Goal: Information Seeking & Learning: Learn about a topic

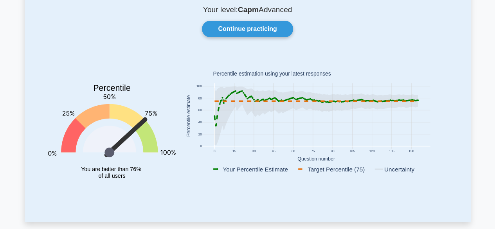
scroll to position [57, 0]
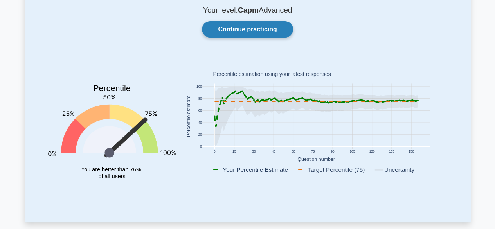
click at [259, 28] on link "Continue practicing" at bounding box center [247, 29] width 91 height 16
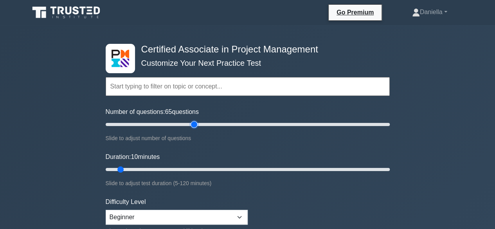
click at [195, 125] on input "Number of questions: 65 questions" at bounding box center [248, 124] width 284 height 9
drag, startPoint x: 195, startPoint y: 125, endPoint x: 175, endPoint y: 127, distance: 20.1
type input "50"
click at [175, 127] on input "Number of questions: 50 questions" at bounding box center [248, 124] width 284 height 9
click at [173, 168] on input "Duration: 10 minutes" at bounding box center [248, 169] width 284 height 9
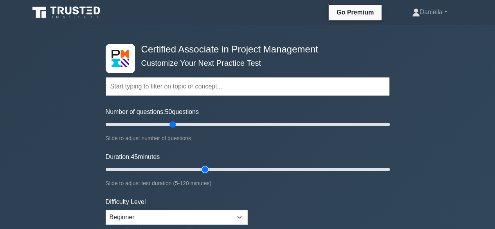
drag, startPoint x: 173, startPoint y: 168, endPoint x: 201, endPoint y: 172, distance: 28.0
type input "45"
click at [201, 172] on input "Duration: 45 minutes" at bounding box center [248, 169] width 284 height 9
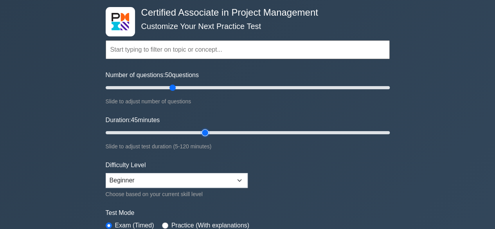
scroll to position [45, 0]
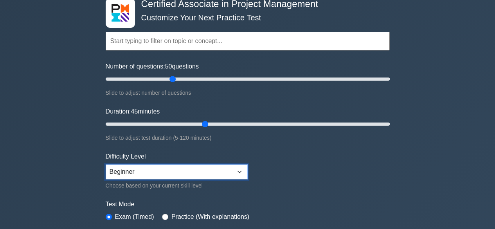
click at [137, 170] on select "Beginner Intermediate Expert" at bounding box center [177, 172] width 142 height 15
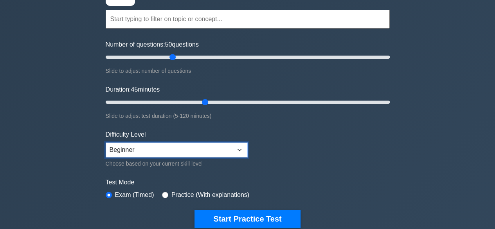
scroll to position [78, 0]
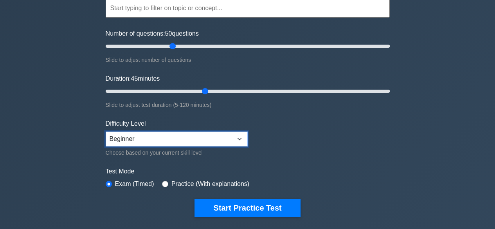
click at [167, 132] on select "Beginner Intermediate Expert" at bounding box center [177, 139] width 142 height 15
select select "intermediate"
click at [106, 132] on select "Beginner Intermediate Expert" at bounding box center [177, 139] width 142 height 15
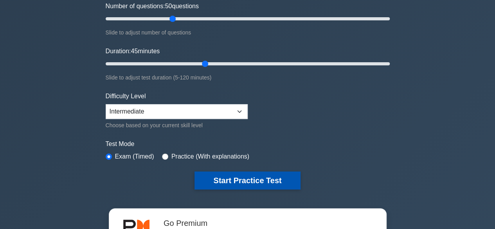
click at [255, 180] on button "Start Practice Test" at bounding box center [248, 181] width 106 height 18
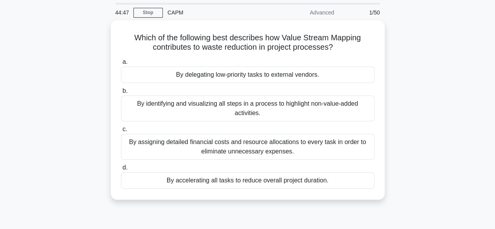
scroll to position [32, 0]
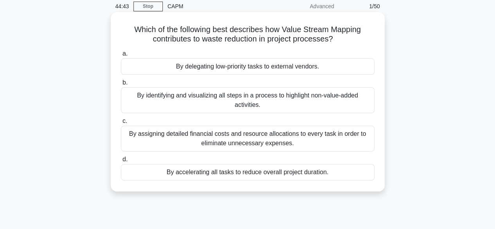
click at [161, 96] on div "By identifying and visualizing all steps in a process to highlight non-value-ad…" at bounding box center [248, 100] width 254 height 26
click at [121, 85] on input "b. By identifying and visualizing all steps in a process to highlight non-value…" at bounding box center [121, 82] width 0 height 5
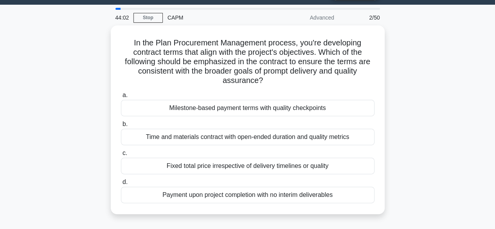
scroll to position [24, 0]
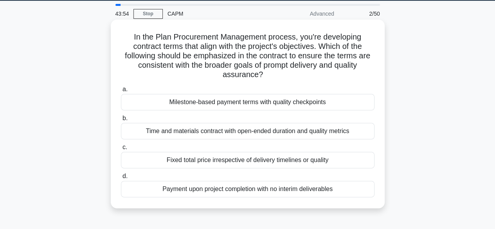
click at [180, 102] on div "Milestone-based payment terms with quality checkpoints" at bounding box center [248, 102] width 254 height 16
click at [121, 92] on input "a. Milestone-based payment terms with quality checkpoints" at bounding box center [121, 89] width 0 height 5
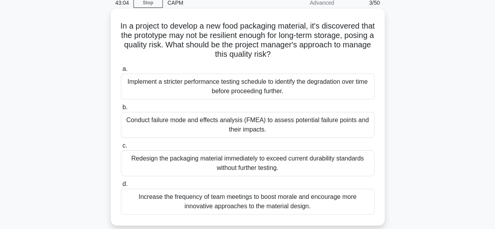
scroll to position [29, 0]
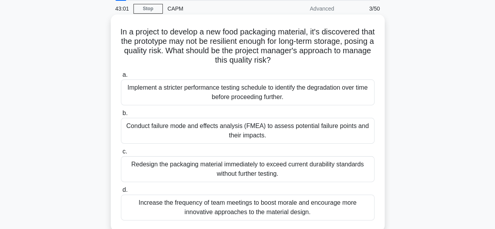
click at [196, 88] on div "Implement a stricter performance testing schedule to identify the degradation o…" at bounding box center [248, 93] width 254 height 26
click at [121, 78] on input "a. Implement a stricter performance testing schedule to identify the degradatio…" at bounding box center [121, 74] width 0 height 5
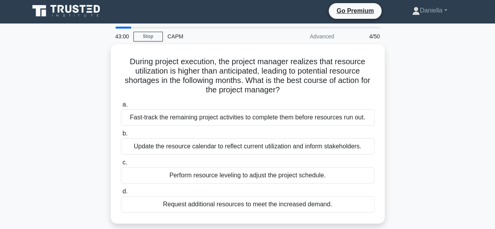
scroll to position [0, 0]
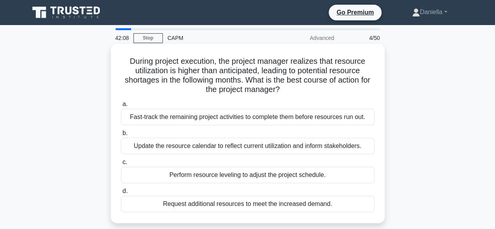
click at [181, 201] on div "Request additional resources to meet the increased demand." at bounding box center [248, 204] width 254 height 16
click at [121, 194] on input "d. Request additional resources to meet the increased demand." at bounding box center [121, 191] width 0 height 5
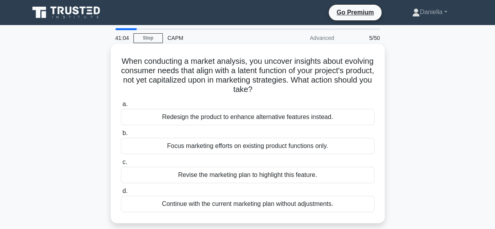
click at [202, 174] on div "Revise the marketing plan to highlight this feature." at bounding box center [248, 175] width 254 height 16
click at [121, 165] on input "c. Revise the marketing plan to highlight this feature." at bounding box center [121, 162] width 0 height 5
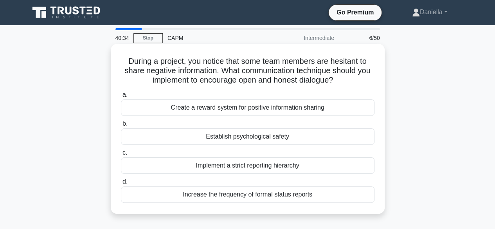
click at [248, 139] on div "Establish psychological safety" at bounding box center [248, 136] width 254 height 16
click at [121, 127] on input "b. Establish psychological safety" at bounding box center [121, 123] width 0 height 5
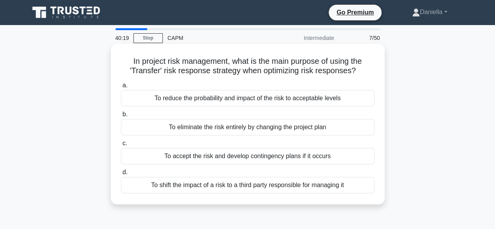
click at [227, 183] on div "To shift the impact of a risk to a third party responsible for managing it" at bounding box center [248, 185] width 254 height 16
click at [121, 175] on input "d. To shift the impact of a risk to a third party responsible for managing it" at bounding box center [121, 172] width 0 height 5
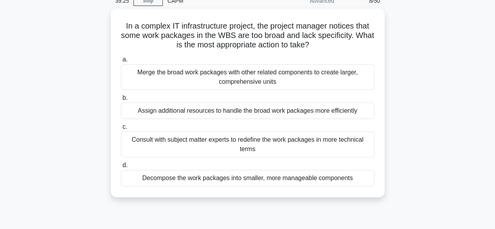
scroll to position [39, 0]
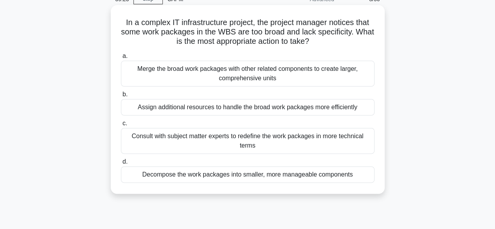
click at [152, 174] on div "Decompose the work packages into smaller, more manageable components" at bounding box center [248, 174] width 254 height 16
click at [121, 165] on input "d. Decompose the work packages into smaller, more manageable components" at bounding box center [121, 161] width 0 height 5
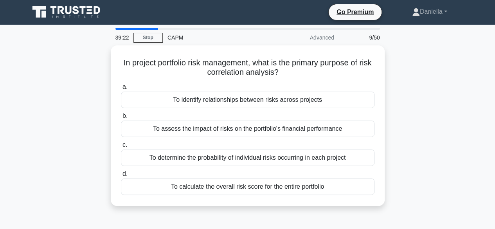
scroll to position [0, 0]
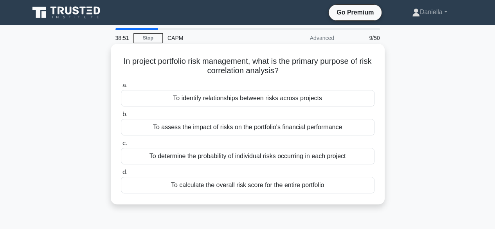
click at [181, 100] on div "To identify relationships between risks across projects" at bounding box center [248, 98] width 254 height 16
click at [121, 88] on input "a. To identify relationships between risks across projects" at bounding box center [121, 85] width 0 height 5
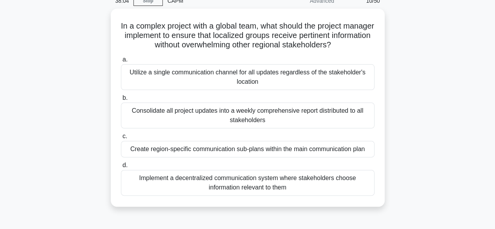
scroll to position [39, 0]
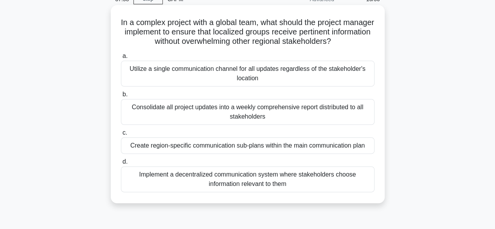
click at [167, 144] on div "Create region-specific communication sub-plans within the main communication pl…" at bounding box center [248, 145] width 254 height 16
click at [121, 136] on input "c. Create region-specific communication sub-plans within the main communication…" at bounding box center [121, 132] width 0 height 5
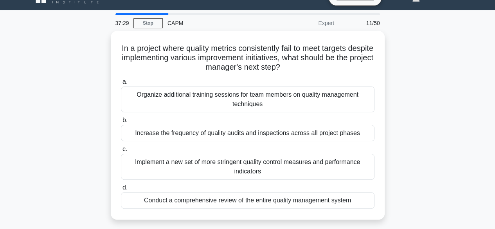
scroll to position [14, 0]
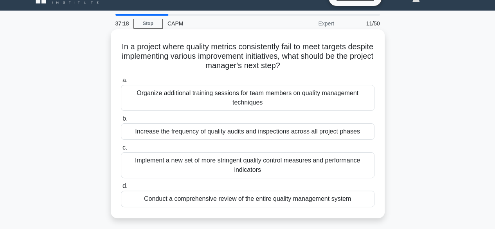
click at [165, 95] on div "Organize additional training sessions for team members on quality management te…" at bounding box center [248, 98] width 254 height 26
click at [121, 83] on input "a. Organize additional training sessions for team members on quality management…" at bounding box center [121, 80] width 0 height 5
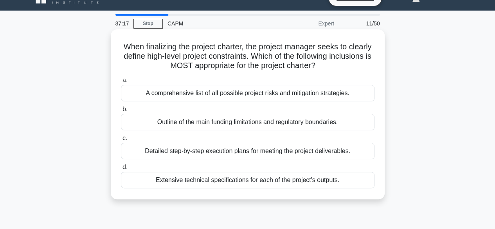
scroll to position [0, 0]
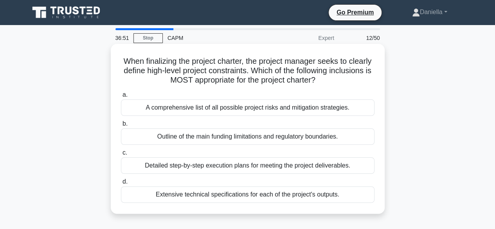
click at [144, 132] on div "Outline of the main funding limitations and regulatory boundaries." at bounding box center [248, 136] width 254 height 16
click at [121, 127] on input "b. Outline of the main funding limitations and regulatory boundaries." at bounding box center [121, 123] width 0 height 5
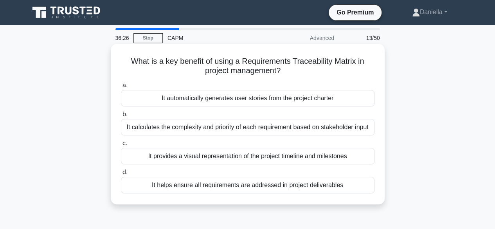
click at [153, 187] on div "It helps ensure all requirements are addressed in project deliverables" at bounding box center [248, 185] width 254 height 16
click at [121, 175] on input "d. It helps ensure all requirements are addressed in project deliverables" at bounding box center [121, 172] width 0 height 5
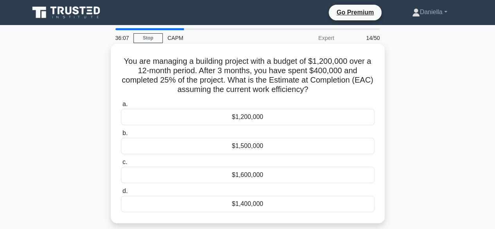
click at [175, 119] on div "$1,200,000" at bounding box center [248, 117] width 254 height 16
click at [121, 107] on input "a. $1,200,000" at bounding box center [121, 104] width 0 height 5
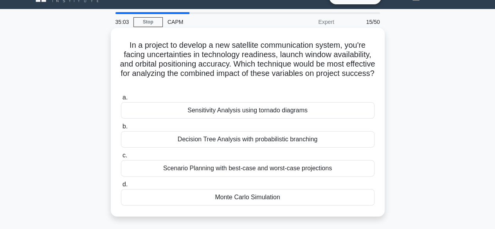
scroll to position [19, 0]
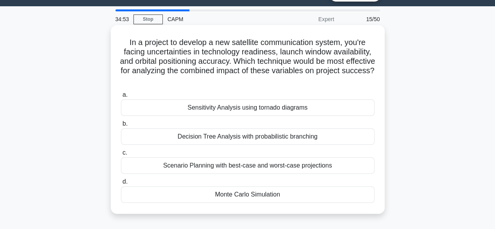
click at [140, 187] on div "Monte Carlo Simulation" at bounding box center [248, 194] width 254 height 16
click at [121, 184] on input "d. Monte Carlo Simulation" at bounding box center [121, 181] width 0 height 5
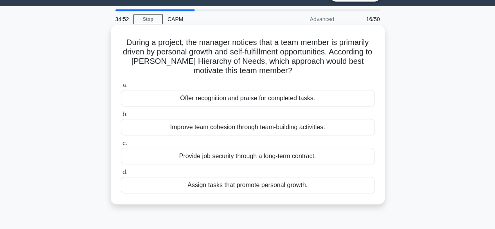
scroll to position [0, 0]
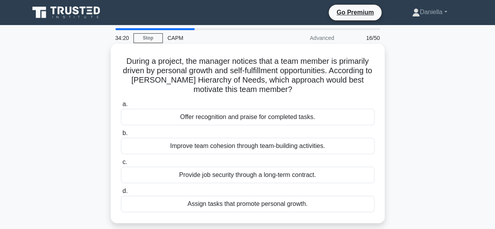
click at [150, 117] on div "Offer recognition and praise for completed tasks." at bounding box center [248, 117] width 254 height 16
click at [121, 107] on input "a. Offer recognition and praise for completed tasks." at bounding box center [121, 104] width 0 height 5
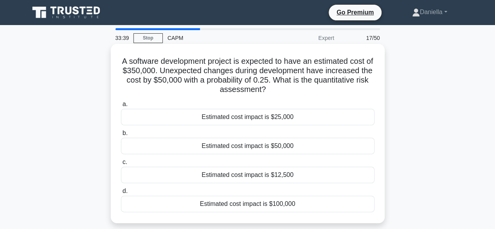
click at [182, 174] on div "Estimated cost impact is $12,500" at bounding box center [248, 175] width 254 height 16
click at [121, 165] on input "c. Estimated cost impact is $12,500" at bounding box center [121, 162] width 0 height 5
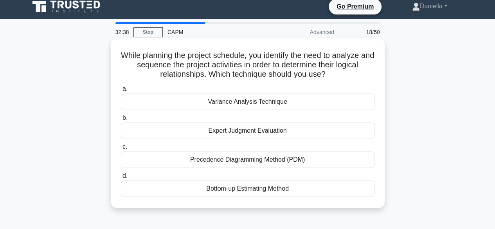
scroll to position [7, 0]
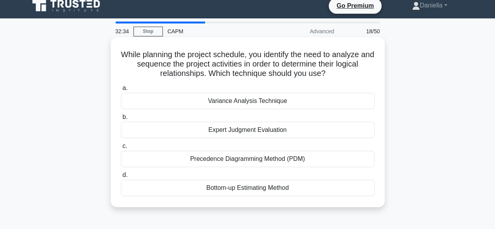
click at [342, 156] on div "Precedence Diagramming Method (PDM)" at bounding box center [248, 159] width 254 height 16
click at [121, 149] on input "c. Precedence Diagramming Method (PDM)" at bounding box center [121, 146] width 0 height 5
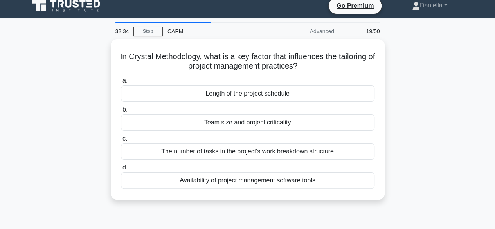
scroll to position [0, 0]
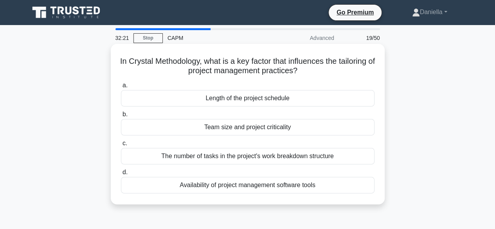
click at [342, 127] on div "Team size and project criticality" at bounding box center [248, 127] width 254 height 16
click at [121, 117] on input "b. Team size and project criticality" at bounding box center [121, 114] width 0 height 5
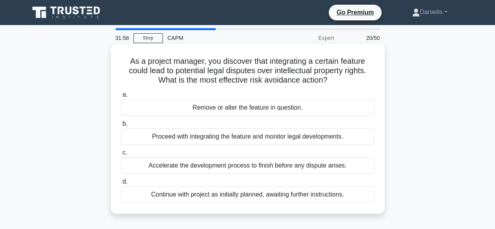
click at [335, 106] on div "Remove or alter the feature in question." at bounding box center [248, 107] width 254 height 16
click at [121, 98] on input "a. Remove or alter the feature in question." at bounding box center [121, 94] width 0 height 5
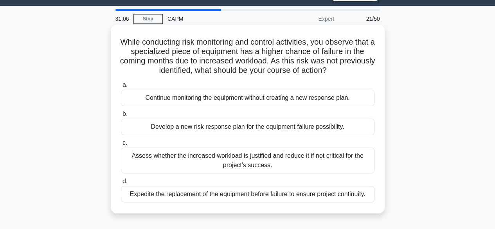
scroll to position [20, 0]
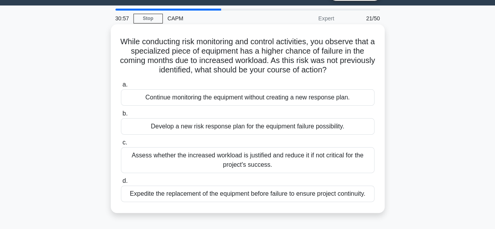
click at [334, 128] on div "Develop a new risk response plan for the equipment failure possibility." at bounding box center [248, 126] width 254 height 16
click at [121, 116] on input "b. Develop a new risk response plan for the equipment failure possibility." at bounding box center [121, 113] width 0 height 5
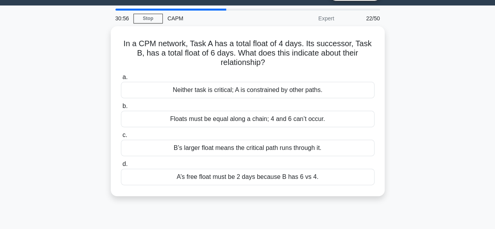
scroll to position [0, 0]
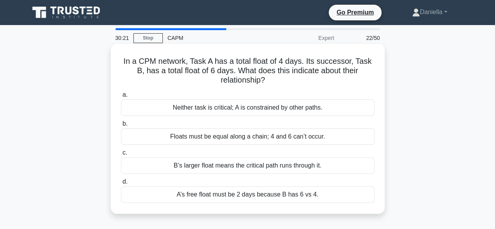
click at [310, 168] on div "B’s larger float means the critical path runs through it." at bounding box center [248, 165] width 254 height 16
click at [121, 156] on input "c. B’s larger float means the critical path runs through it." at bounding box center [121, 152] width 0 height 5
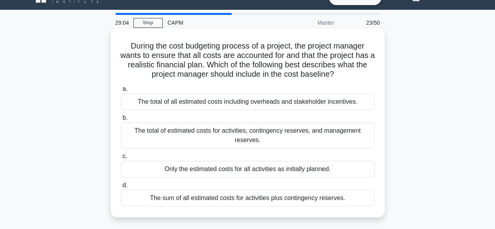
scroll to position [14, 0]
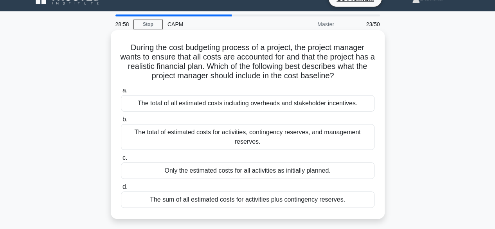
click at [325, 134] on div "The total of estimated costs for activities, contingency reserves, and manageme…" at bounding box center [248, 137] width 254 height 26
click at [121, 122] on input "b. The total of estimated costs for activities, contingency reserves, and manag…" at bounding box center [121, 119] width 0 height 5
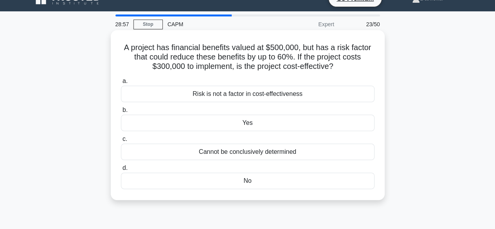
scroll to position [0, 0]
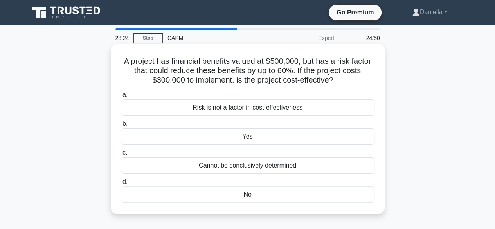
click at [313, 192] on div "No" at bounding box center [248, 194] width 254 height 16
click at [121, 184] on input "d. No" at bounding box center [121, 181] width 0 height 5
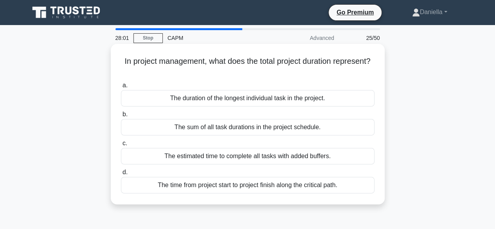
click at [333, 130] on div "The sum of all task durations in the project schedule." at bounding box center [248, 127] width 254 height 16
click at [121, 117] on input "b. The sum of all task durations in the project schedule." at bounding box center [121, 114] width 0 height 5
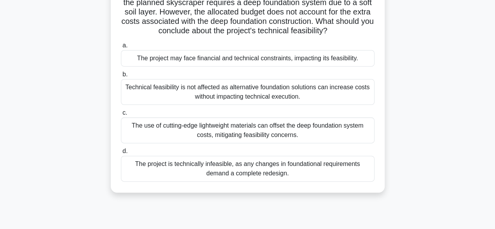
scroll to position [71, 0]
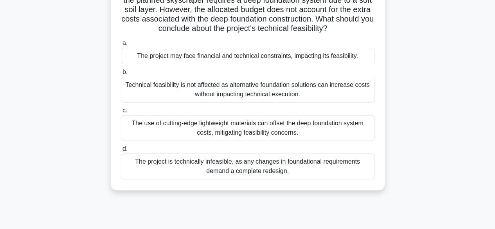
click at [337, 163] on div "The project is technically infeasible, as any changes in foundational requireme…" at bounding box center [248, 167] width 254 height 26
click at [121, 152] on input "d. The project is technically infeasible, as any changes in foundational requir…" at bounding box center [121, 148] width 0 height 5
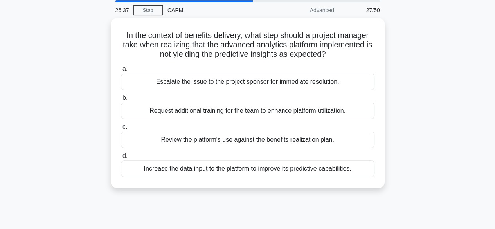
scroll to position [0, 0]
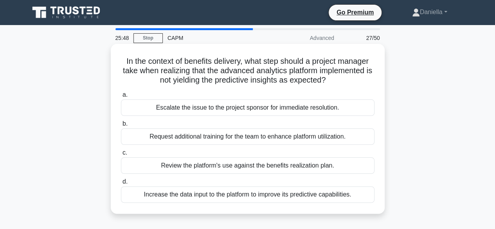
click at [326, 162] on div "Review the platform's use against the benefits realization plan." at bounding box center [248, 165] width 254 height 16
click at [121, 156] on input "c. Review the platform's use against the benefits realization plan." at bounding box center [121, 152] width 0 height 5
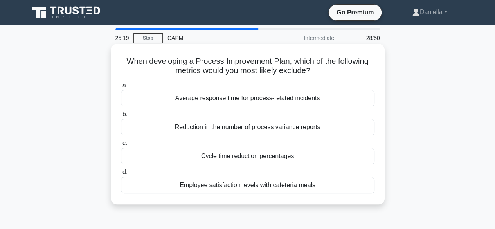
click at [311, 182] on div "Employee satisfaction levels with cafeteria meals" at bounding box center [248, 185] width 254 height 16
click at [121, 175] on input "d. Employee satisfaction levels with cafeteria meals" at bounding box center [121, 172] width 0 height 5
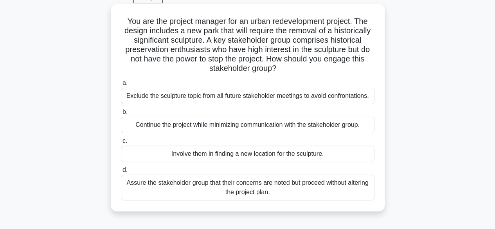
scroll to position [40, 0]
click at [355, 122] on div "Continue the project while minimizing communication with the stakeholder group." at bounding box center [248, 124] width 254 height 16
click at [121, 114] on input "b. Continue the project while minimizing communication with the stakeholder gro…" at bounding box center [121, 111] width 0 height 5
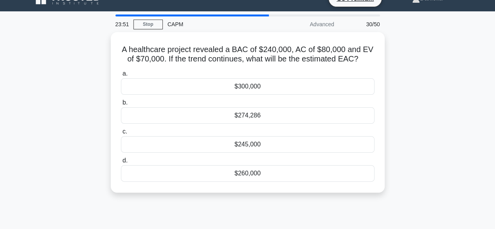
scroll to position [0, 0]
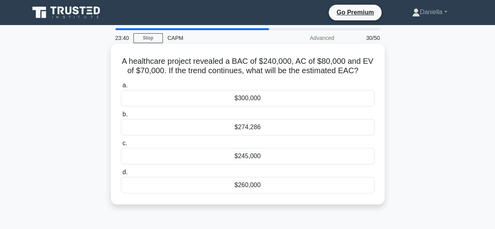
click at [325, 165] on div "a. $300,000 b. $274,286 c." at bounding box center [247, 137] width 263 height 116
click at [328, 158] on div "$245,000" at bounding box center [248, 156] width 254 height 16
click at [121, 146] on input "c. $245,000" at bounding box center [121, 143] width 0 height 5
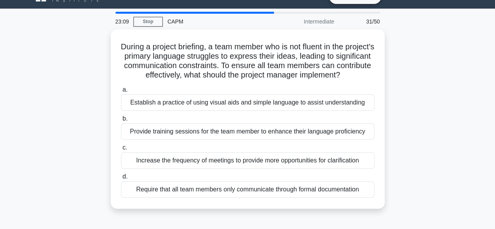
scroll to position [17, 0]
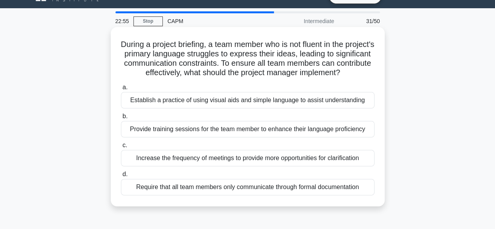
click at [362, 100] on div "Establish a practice of using visual aids and simple language to assist underst…" at bounding box center [248, 100] width 254 height 16
click at [121, 90] on input "a. Establish a practice of using visual aids and simple language to assist unde…" at bounding box center [121, 87] width 0 height 5
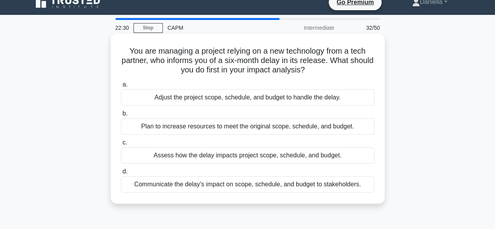
scroll to position [5, 0]
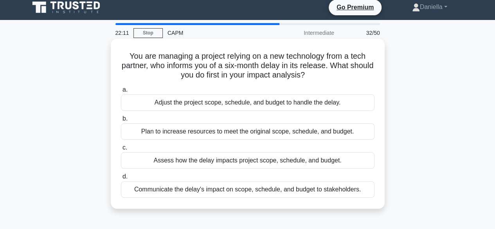
click at [320, 159] on div "Assess how the delay impacts project scope, schedule, and budget." at bounding box center [248, 160] width 254 height 16
click at [121, 150] on input "c. Assess how the delay impacts project scope, schedule, and budget." at bounding box center [121, 147] width 0 height 5
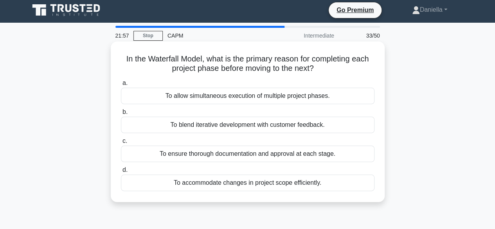
scroll to position [1, 0]
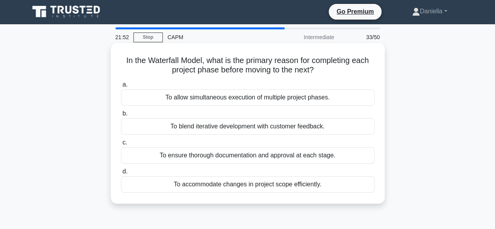
click at [341, 155] on div "To ensure thorough documentation and approval at each stage." at bounding box center [248, 155] width 254 height 16
click at [121, 145] on input "c. To ensure thorough documentation and approval at each stage." at bounding box center [121, 142] width 0 height 5
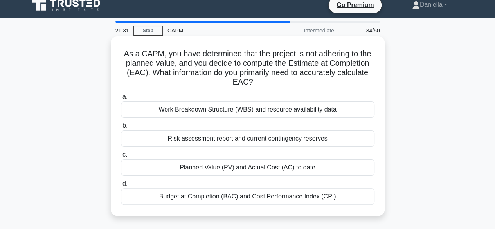
scroll to position [10, 0]
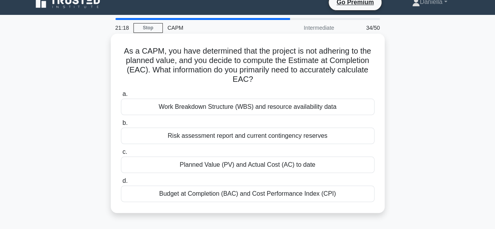
click at [352, 164] on div "Planned Value (PV) and Actual Cost (AC) to date" at bounding box center [248, 165] width 254 height 16
click at [121, 155] on input "c. Planned Value (PV) and Actual Cost (AC) to date" at bounding box center [121, 152] width 0 height 5
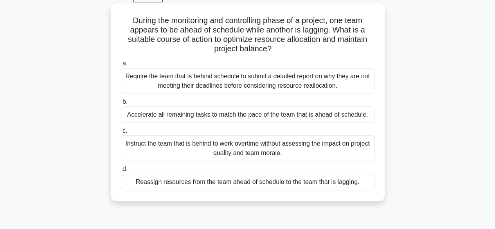
scroll to position [41, 0]
click at [322, 182] on div "Reassign resources from the team ahead of schedule to the team that is lagging." at bounding box center [248, 182] width 254 height 16
click at [121, 172] on input "d. Reassign resources from the team ahead of schedule to the team that is laggi…" at bounding box center [121, 168] width 0 height 5
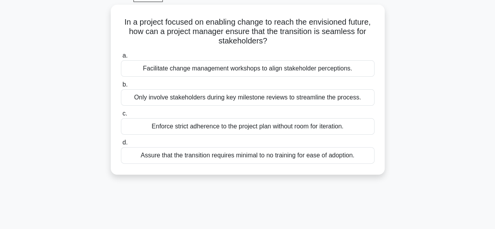
scroll to position [0, 0]
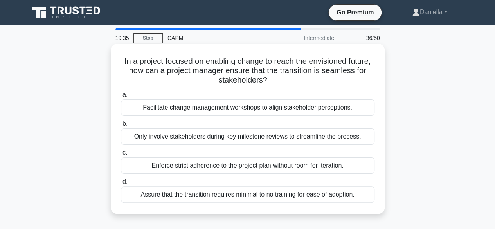
click at [350, 113] on div "Facilitate change management workshops to align stakeholder perceptions." at bounding box center [248, 107] width 254 height 16
click at [121, 98] on input "a. Facilitate change management workshops to align stakeholder perceptions." at bounding box center [121, 94] width 0 height 5
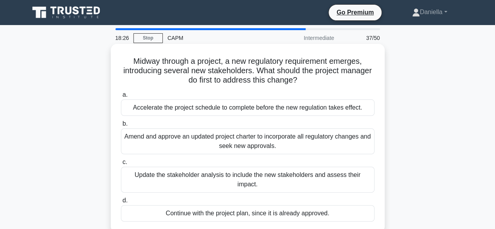
click at [322, 174] on div "Update the stakeholder analysis to include the new stakeholders and assess thei…" at bounding box center [248, 180] width 254 height 26
click at [121, 165] on input "c. Update the stakeholder analysis to include the new stakeholders and assess t…" at bounding box center [121, 162] width 0 height 5
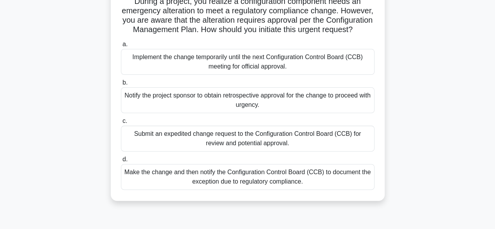
scroll to position [66, 0]
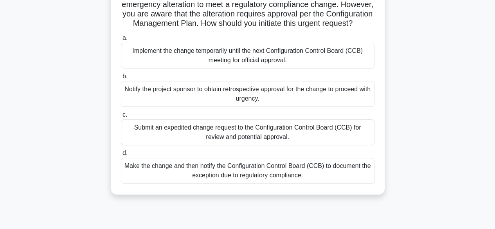
click at [329, 139] on div "Submit an expedited change request to the Configuration Control Board (CCB) for…" at bounding box center [248, 132] width 254 height 26
click at [121, 118] on input "c. Submit an expedited change request to the Configuration Control Board (CCB) …" at bounding box center [121, 114] width 0 height 5
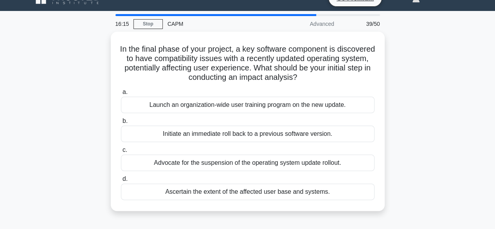
scroll to position [17, 0]
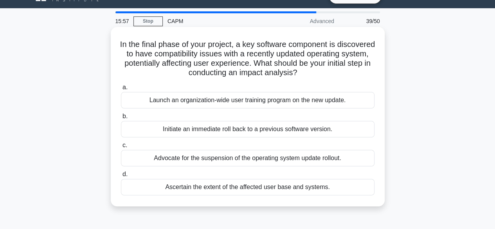
click at [345, 129] on div "Initiate an immediate roll back to a previous software version." at bounding box center [248, 129] width 254 height 16
click at [121, 119] on input "b. Initiate an immediate roll back to a previous software version." at bounding box center [121, 116] width 0 height 5
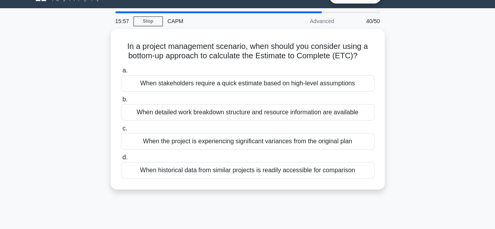
scroll to position [0, 0]
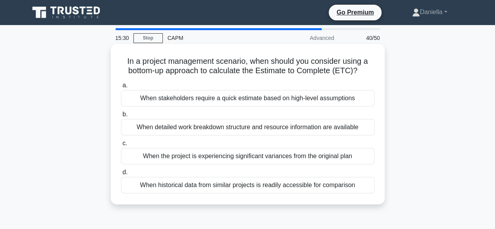
click at [345, 125] on div "When detailed work breakdown structure and resource information are available" at bounding box center [248, 127] width 254 height 16
click at [121, 117] on input "b. When detailed work breakdown structure and resource information are available" at bounding box center [121, 114] width 0 height 5
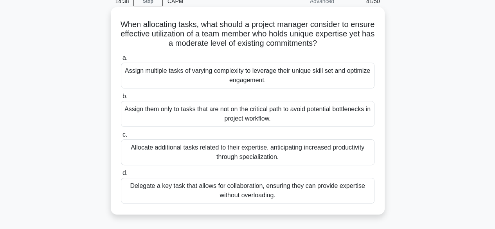
scroll to position [37, 0]
click at [326, 184] on div "Delegate a key task that allows for collaboration, ensuring they can provide ex…" at bounding box center [248, 190] width 254 height 26
click at [121, 175] on input "d. Delegate a key task that allows for collaboration, ensuring they can provide…" at bounding box center [121, 172] width 0 height 5
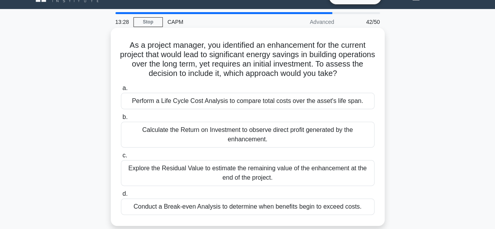
scroll to position [11, 0]
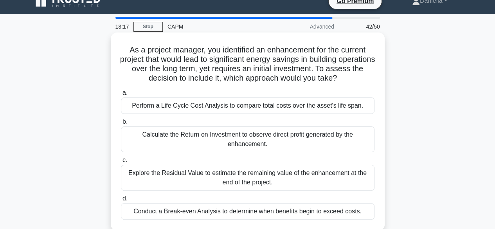
click at [345, 141] on div "Calculate the Return on Investment to observe direct profit generated by the en…" at bounding box center [248, 140] width 254 height 26
click at [121, 125] on input "b. Calculate the Return on Investment to observe direct profit generated by the…" at bounding box center [121, 121] width 0 height 5
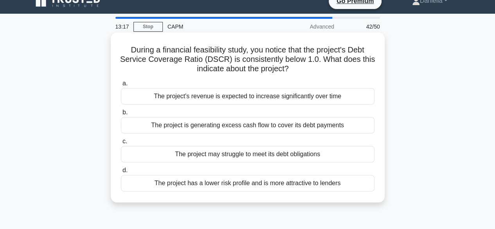
scroll to position [0, 0]
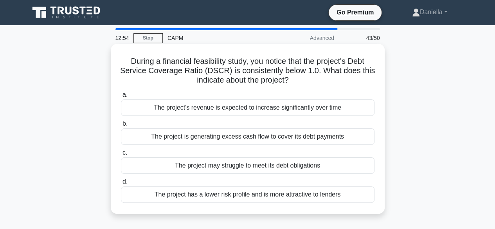
click at [338, 161] on div "The project may struggle to meet its debt obligations" at bounding box center [248, 165] width 254 height 16
click at [121, 156] on input "c. The project may struggle to meet its debt obligations" at bounding box center [121, 152] width 0 height 5
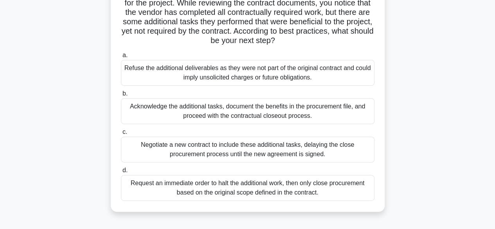
scroll to position [68, 0]
click at [352, 73] on div "Refuse the additional deliverables as they were not part of the original contra…" at bounding box center [248, 73] width 254 height 26
click at [121, 58] on input "a. Refuse the additional deliverables as they were not part of the original con…" at bounding box center [121, 54] width 0 height 5
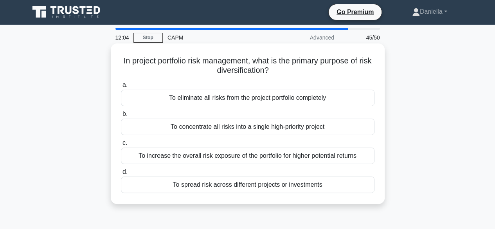
scroll to position [0, 0]
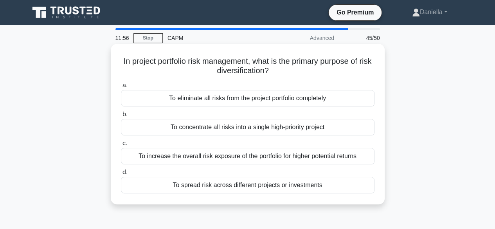
click at [338, 184] on div "To spread risk across different projects or investments" at bounding box center [248, 185] width 254 height 16
click at [121, 175] on input "d. To spread risk across different projects or investments" at bounding box center [121, 172] width 0 height 5
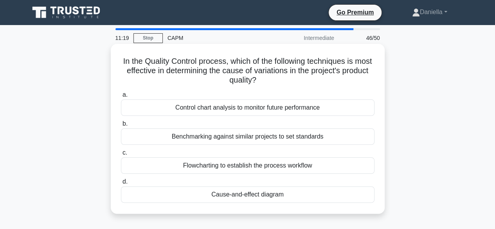
click at [280, 194] on div "Cause-and-effect diagram" at bounding box center [248, 194] width 254 height 16
click at [121, 184] on input "d. Cause-and-effect diagram" at bounding box center [121, 181] width 0 height 5
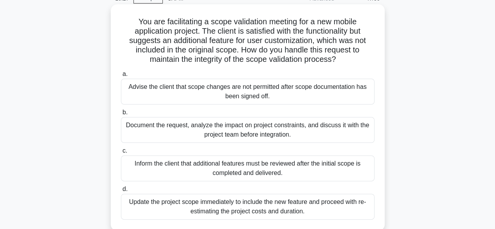
scroll to position [40, 0]
click at [342, 129] on div "Document the request, analyze the impact on project constraints, and discuss it…" at bounding box center [248, 130] width 254 height 26
click at [121, 115] on input "b. Document the request, analyze the impact on project constraints, and discuss…" at bounding box center [121, 112] width 0 height 5
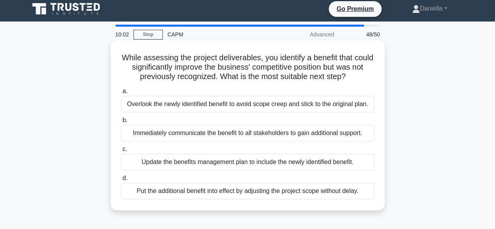
scroll to position [0, 0]
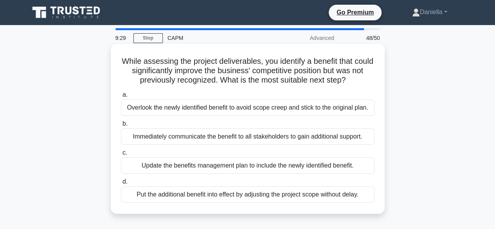
click at [331, 168] on div "Update the benefits management plan to include the newly identified benefit." at bounding box center [248, 165] width 254 height 16
click at [121, 156] on input "c. Update the benefits management plan to include the newly identified benefit." at bounding box center [121, 152] width 0 height 5
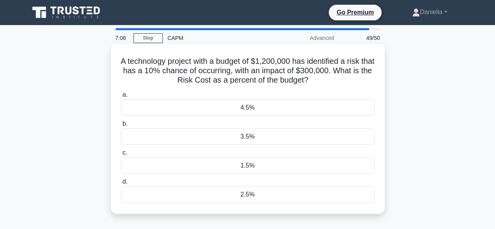
click at [307, 168] on div "1.5%" at bounding box center [248, 165] width 254 height 16
click at [121, 156] on input "c. 1.5%" at bounding box center [121, 152] width 0 height 5
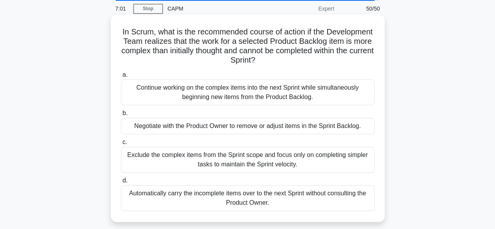
scroll to position [30, 0]
click at [338, 122] on div "Negotiate with the Product Owner to remove or adjust items in the Sprint Backlo…" at bounding box center [248, 126] width 254 height 16
click at [121, 116] on input "b. Negotiate with the Product Owner to remove or adjust items in the Sprint Bac…" at bounding box center [121, 112] width 0 height 5
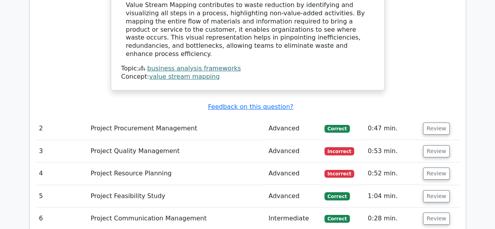
scroll to position [1354, 0]
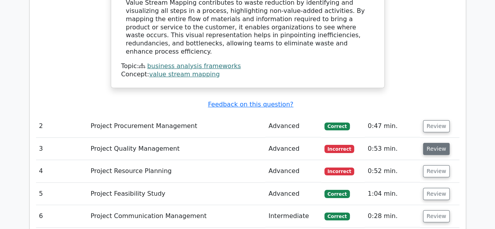
click at [439, 143] on button "Review" at bounding box center [436, 149] width 27 height 12
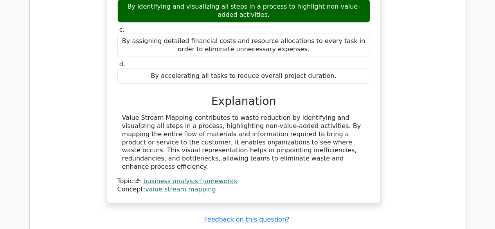
scroll to position [1301, 0]
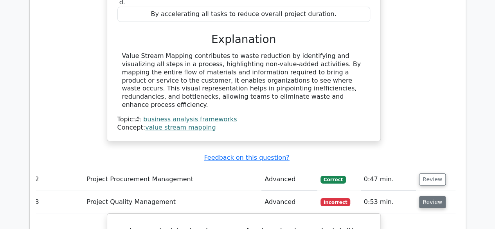
click at [434, 196] on button "Review" at bounding box center [433, 202] width 27 height 12
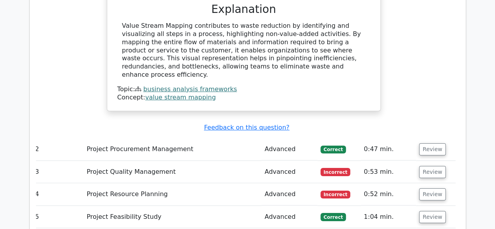
scroll to position [1331, 0]
click at [430, 166] on button "Review" at bounding box center [433, 172] width 27 height 12
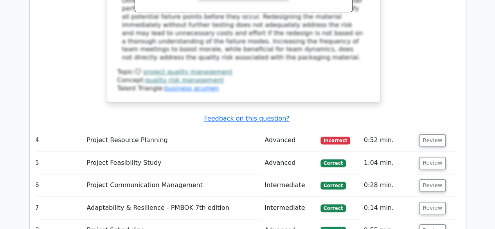
scroll to position [1804, 0]
click at [435, 134] on button "Review" at bounding box center [433, 140] width 27 height 12
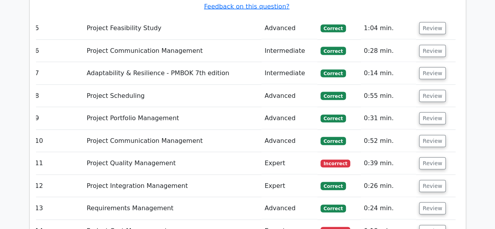
scroll to position [2313, 0]
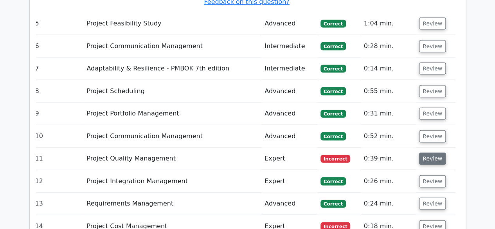
click at [440, 153] on button "Review" at bounding box center [433, 159] width 27 height 12
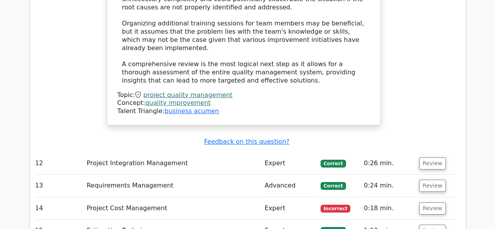
scroll to position [2897, 0]
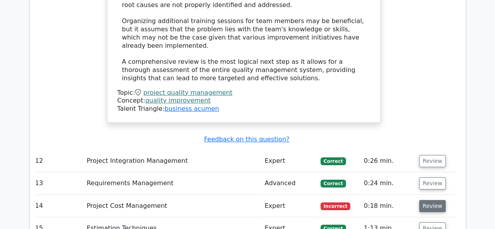
click at [423, 200] on button "Review" at bounding box center [433, 206] width 27 height 12
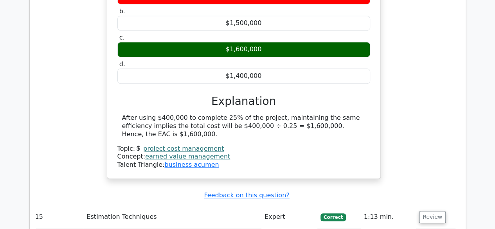
scroll to position [3199, 0]
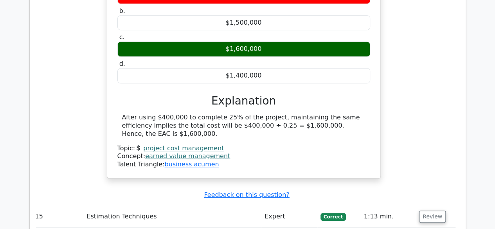
click at [429, 211] on button "Review" at bounding box center [433, 217] width 27 height 12
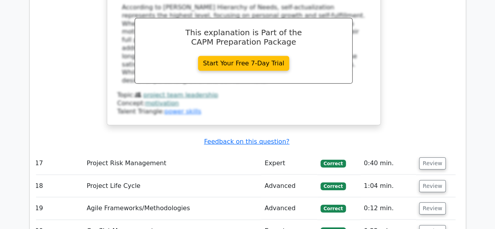
scroll to position [4177, 0]
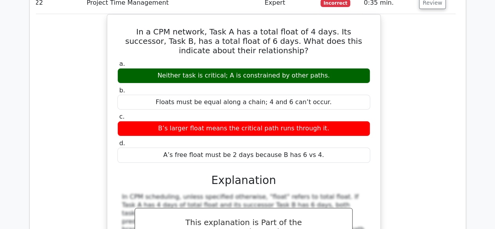
scroll to position [4498, 0]
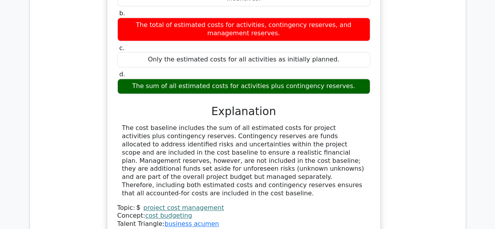
scroll to position [4906, 0]
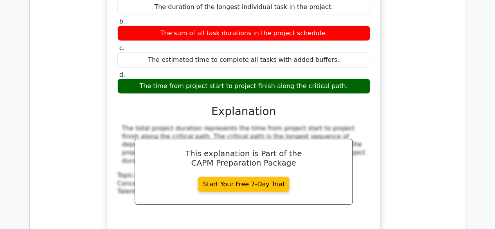
scroll to position [5261, 0]
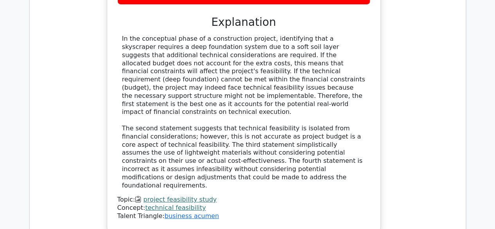
scroll to position [5759, 0]
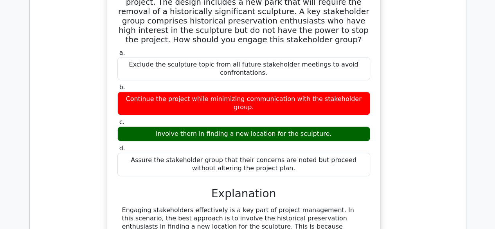
scroll to position [6108, 0]
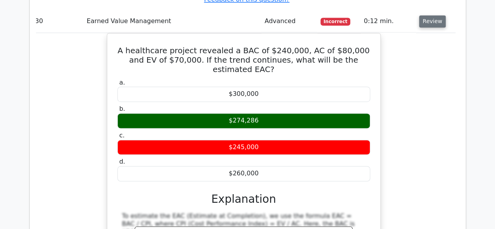
scroll to position [6510, 0]
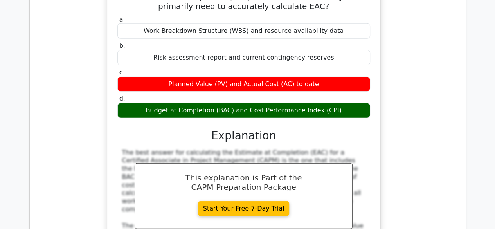
scroll to position [7041, 0]
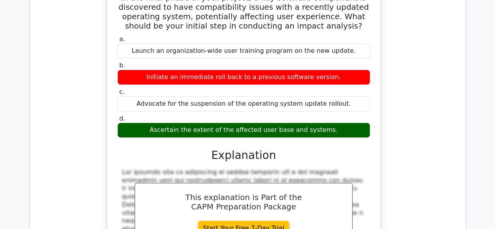
scroll to position [7496, 0]
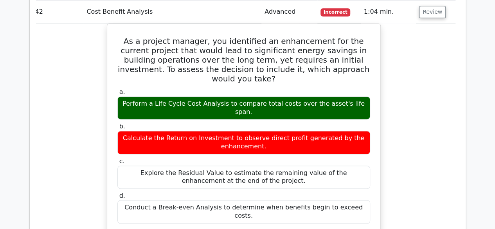
scroll to position [7915, 0]
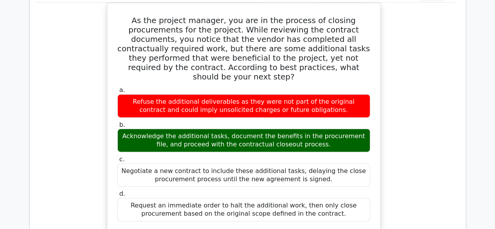
scroll to position [8441, 0]
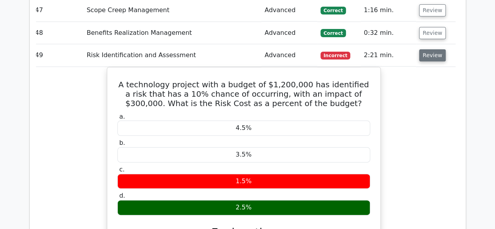
scroll to position [9071, 0]
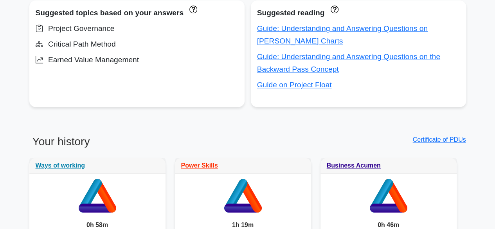
scroll to position [512, 0]
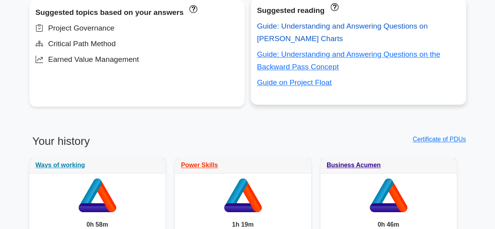
click at [290, 22] on link "Guide: Understanding and Answering Questions on [PERSON_NAME] Charts" at bounding box center [342, 32] width 171 height 21
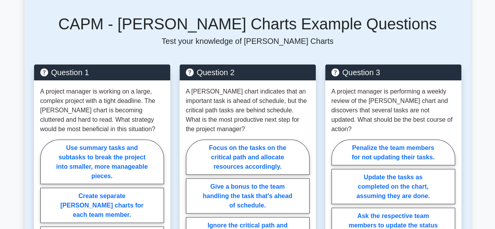
scroll to position [737, 0]
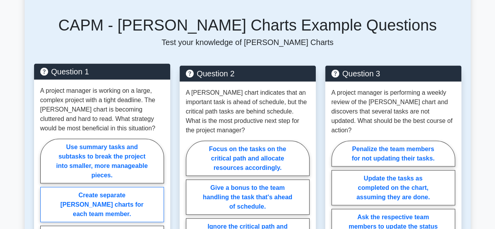
click at [139, 187] on label "Create separate Gantt charts for each team member." at bounding box center [102, 204] width 124 height 35
click at [45, 219] on input "Create separate Gantt charts for each team member." at bounding box center [42, 221] width 5 height 5
radio input "true"
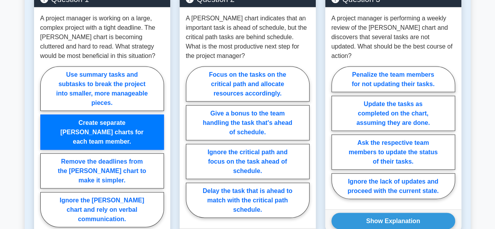
scroll to position [811, 0]
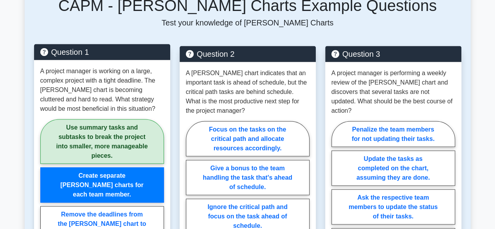
scroll to position [756, 0]
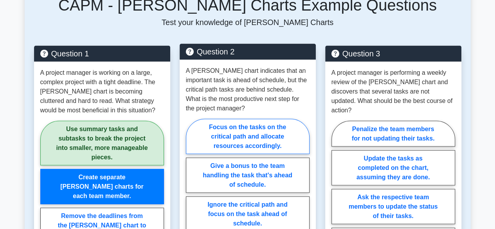
click at [238, 119] on label "Focus on the tasks on the critical path and allocate resources accordingly." at bounding box center [248, 136] width 124 height 35
click at [191, 195] on input "Focus on the tasks on the critical path and allocate resources accordingly." at bounding box center [188, 197] width 5 height 5
radio input "true"
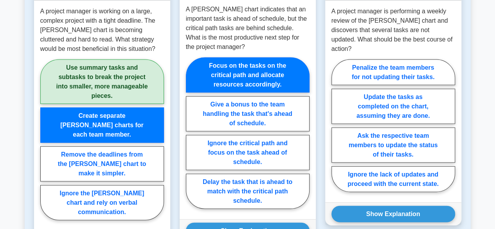
scroll to position [823, 0]
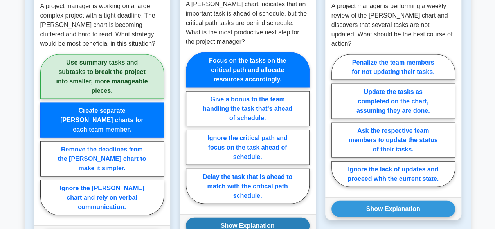
click at [240, 218] on button "Show Explanation" at bounding box center [248, 226] width 124 height 16
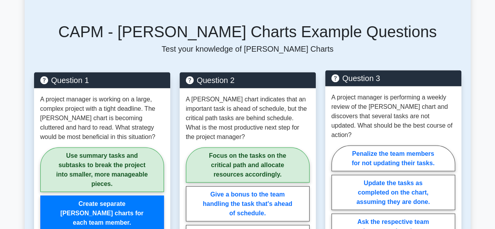
scroll to position [730, 0]
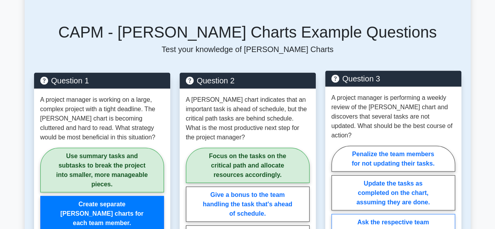
click at [367, 214] on label "Ask the respective team members to update the status of their tasks." at bounding box center [394, 231] width 124 height 35
click at [337, 212] on input "Ask the respective team members to update the status of their tasks." at bounding box center [334, 214] width 5 height 5
radio input "true"
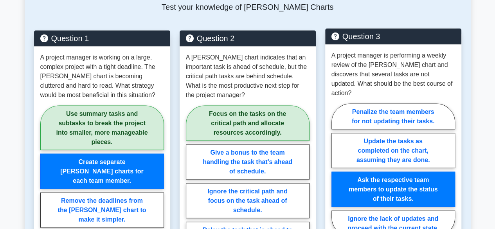
scroll to position [772, 0]
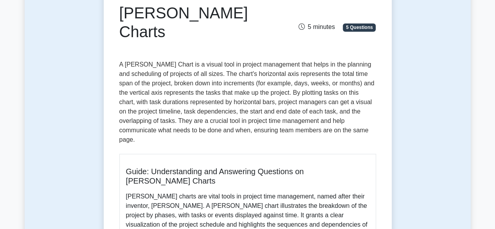
scroll to position [0, 0]
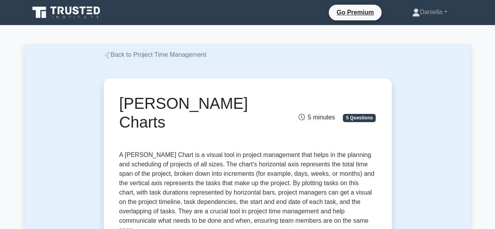
click at [147, 54] on link "Back to Project Time Management" at bounding box center [155, 54] width 103 height 7
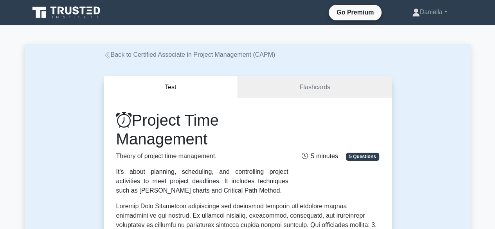
scroll to position [14, 0]
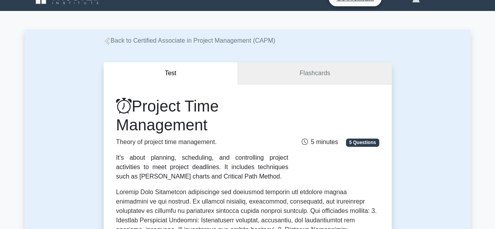
click at [301, 63] on link "Flashcards" at bounding box center [315, 73] width 154 height 22
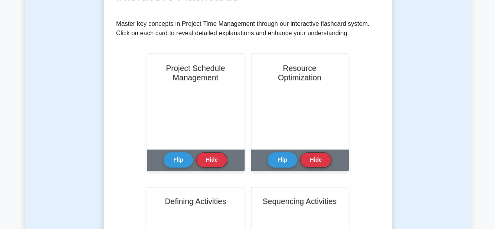
scroll to position [144, 0]
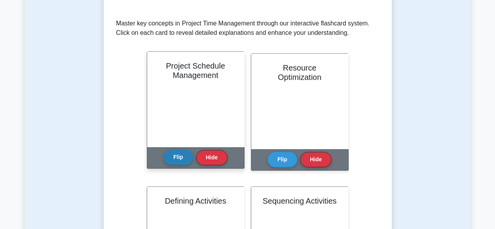
click at [183, 154] on button "Flip" at bounding box center [178, 157] width 29 height 15
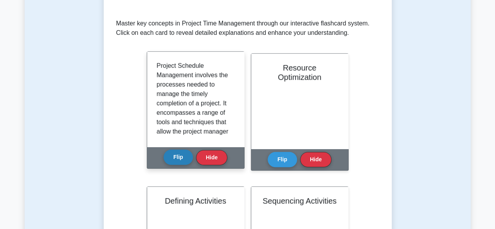
click at [183, 154] on button "Flip" at bounding box center [178, 157] width 29 height 15
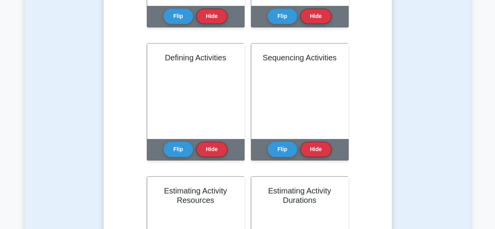
scroll to position [288, 0]
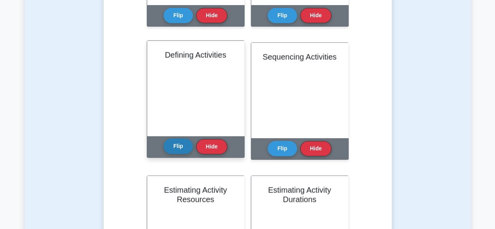
click at [188, 145] on button "Flip" at bounding box center [178, 146] width 29 height 15
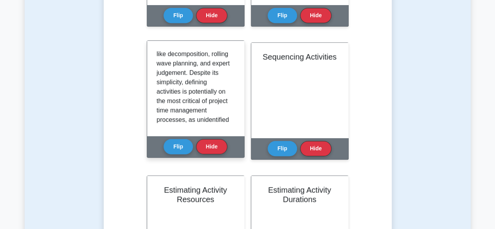
scroll to position [230, 0]
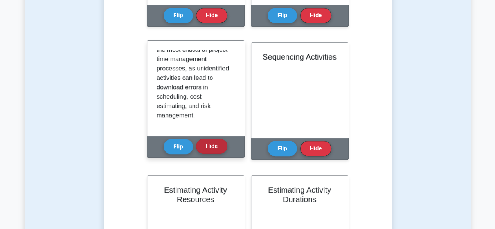
click at [207, 146] on button "Hide" at bounding box center [211, 146] width 31 height 15
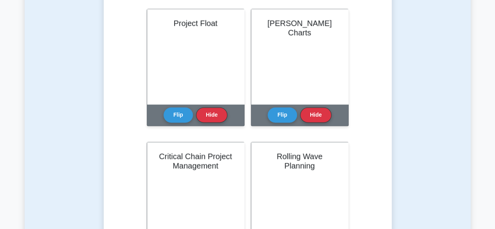
scroll to position [589, 0]
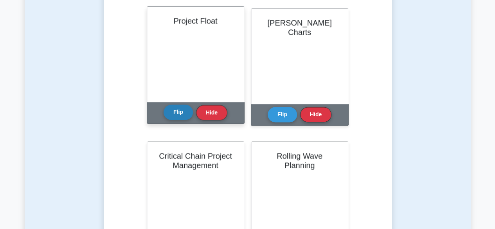
click at [177, 114] on button "Flip" at bounding box center [178, 112] width 29 height 15
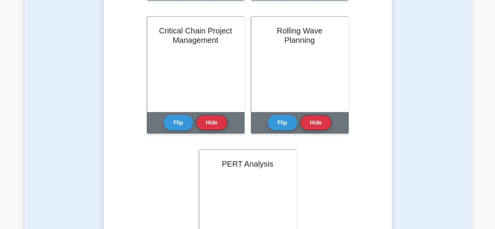
scroll to position [714, 0]
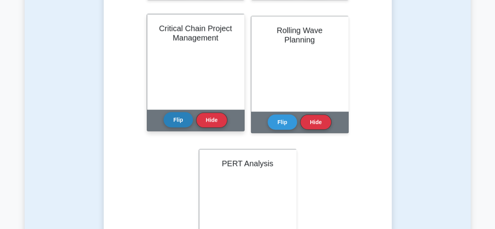
click at [183, 115] on button "Flip" at bounding box center [178, 119] width 29 height 15
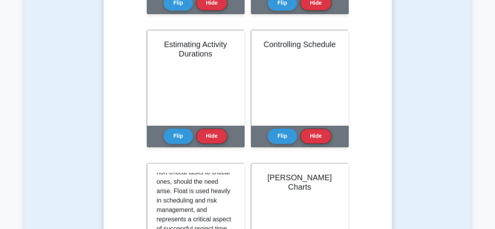
scroll to position [437, 0]
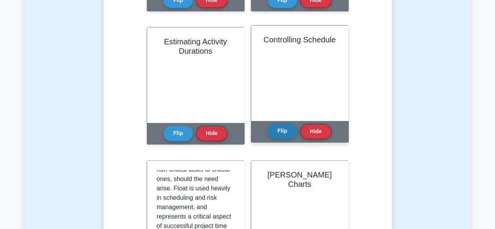
click at [283, 133] on button "Flip" at bounding box center [282, 130] width 29 height 15
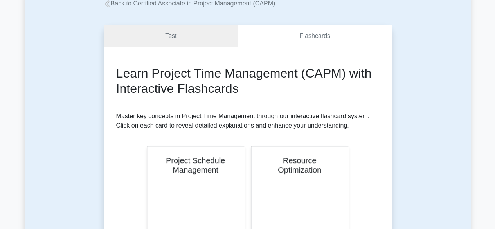
scroll to position [0, 0]
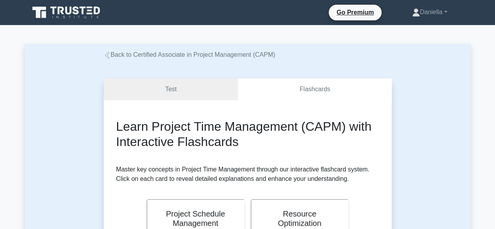
click at [127, 56] on link "Back to Certified Associate in Project Management (CAPM)" at bounding box center [190, 54] width 172 height 7
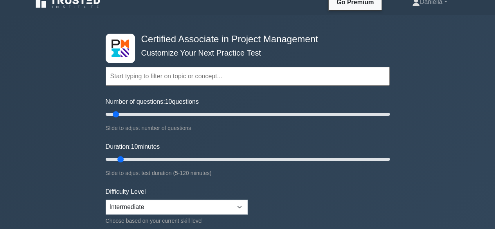
scroll to position [11, 0]
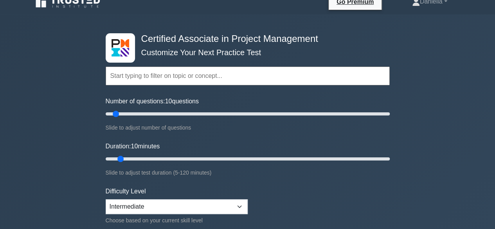
click at [131, 79] on input "text" at bounding box center [248, 76] width 284 height 19
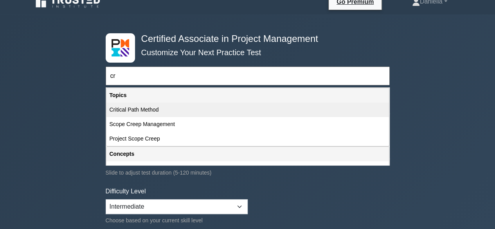
click at [136, 109] on div "Critical Path Method" at bounding box center [248, 110] width 283 height 14
type input "Critical Path Method"
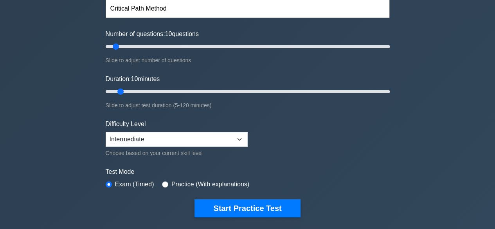
scroll to position [79, 0]
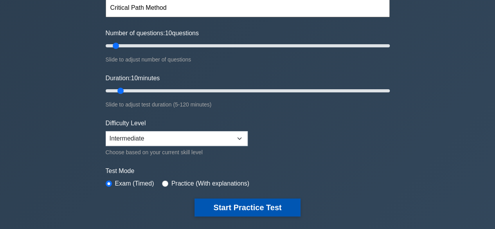
click at [210, 206] on button "Start Practice Test" at bounding box center [248, 208] width 106 height 18
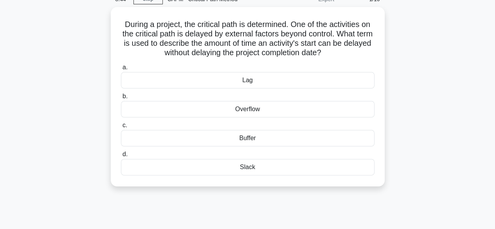
scroll to position [39, 0]
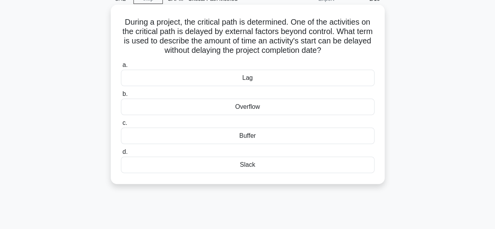
click at [135, 162] on div "Slack" at bounding box center [248, 165] width 254 height 16
click at [121, 155] on input "[PERSON_NAME][GEOGRAPHIC_DATA]" at bounding box center [121, 152] width 0 height 5
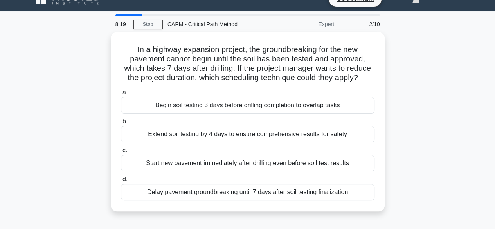
scroll to position [14, 0]
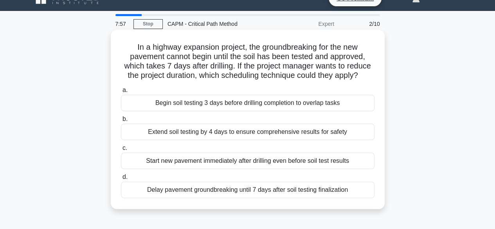
click at [187, 105] on div "Begin soil testing 3 days before drilling completion to overlap tasks" at bounding box center [248, 103] width 254 height 16
click at [121, 93] on input "a. Begin soil testing 3 days before drilling completion to overlap tasks" at bounding box center [121, 90] width 0 height 5
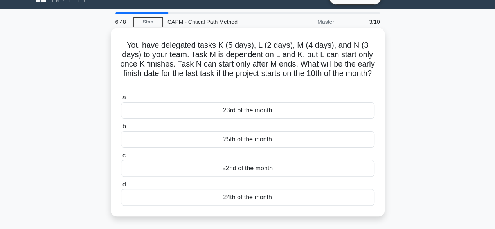
scroll to position [19, 0]
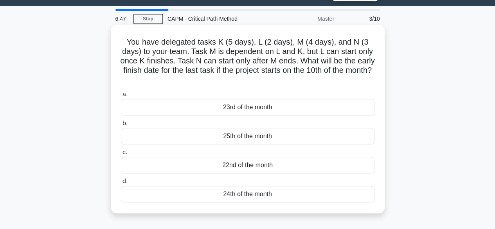
click at [139, 163] on div "22nd of the month" at bounding box center [248, 165] width 254 height 16
click at [121, 155] on input "c. 22nd of the month" at bounding box center [121, 152] width 0 height 5
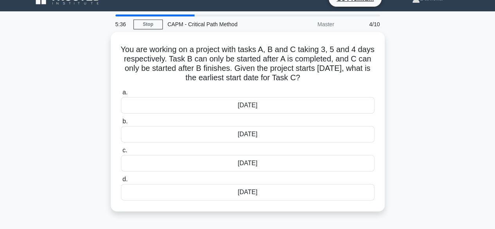
scroll to position [14, 0]
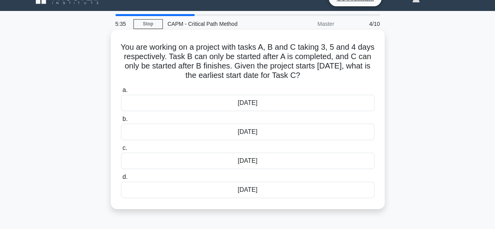
click at [148, 191] on div "[DATE]" at bounding box center [248, 190] width 254 height 16
click at [121, 180] on input "d. [DATE]" at bounding box center [121, 177] width 0 height 5
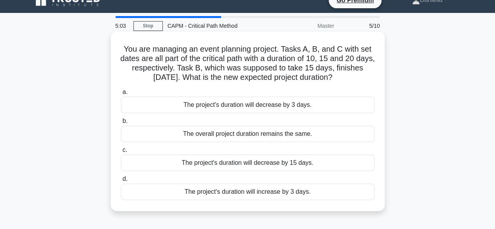
scroll to position [13, 0]
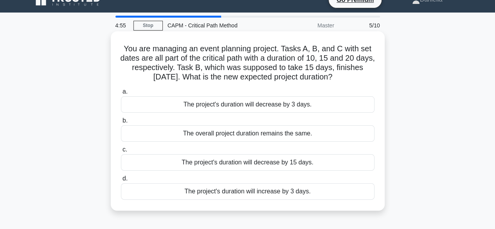
click at [196, 107] on div "The project's duration will decrease by 3 days." at bounding box center [248, 104] width 254 height 16
click at [121, 94] on input "a. The project's duration will decrease by 3 days." at bounding box center [121, 91] width 0 height 5
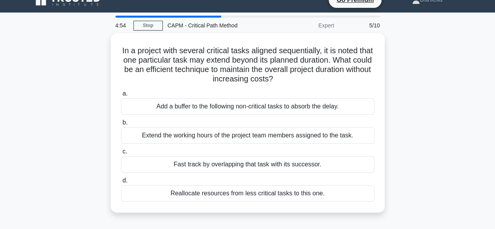
scroll to position [0, 0]
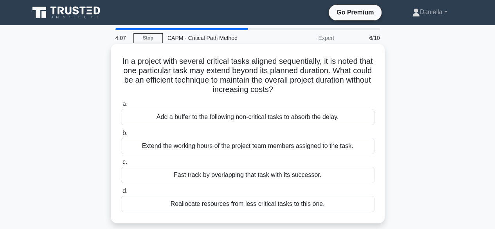
click at [203, 122] on div "Add a buffer to the following non-critical tasks to absorb the delay." at bounding box center [248, 117] width 254 height 16
click at [121, 107] on input "a. Add a buffer to the following non-critical tasks to absorb the delay." at bounding box center [121, 104] width 0 height 5
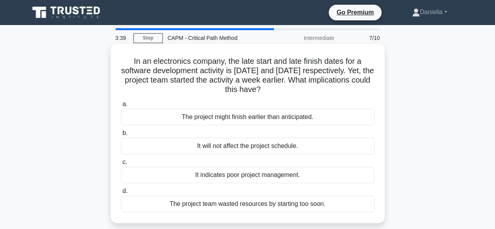
click at [214, 118] on div "The project might finish earlier than anticipated." at bounding box center [248, 117] width 254 height 16
click at [121, 107] on input "a. The project might finish earlier than anticipated." at bounding box center [121, 104] width 0 height 5
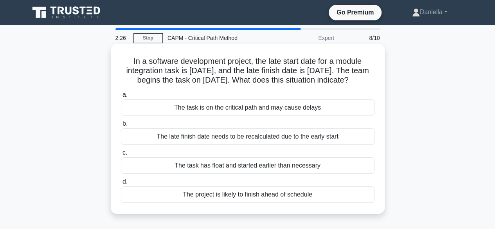
click at [212, 190] on div "The project is likely to finish ahead of schedule" at bounding box center [248, 194] width 254 height 16
click at [121, 184] on input "d. The project is likely to finish ahead of schedule" at bounding box center [121, 181] width 0 height 5
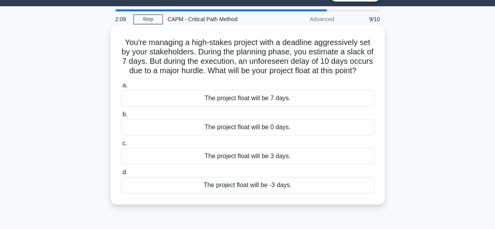
scroll to position [21, 0]
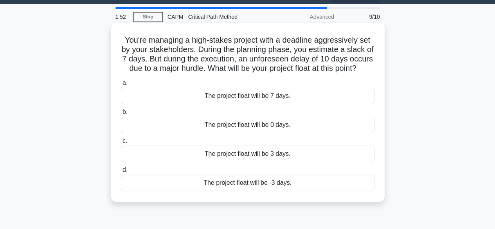
click at [192, 190] on div "The project float will be -3 days." at bounding box center [248, 183] width 254 height 16
click at [121, 173] on input "d. The project float will be -3 days." at bounding box center [121, 170] width 0 height 5
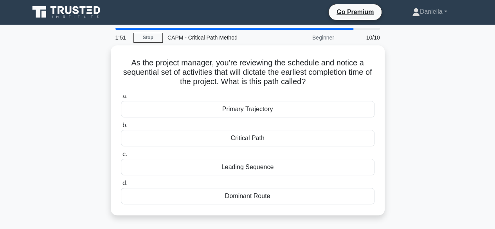
scroll to position [0, 0]
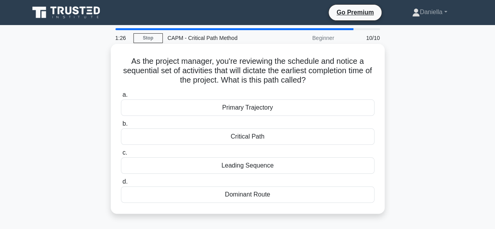
click at [246, 145] on div "Critical Path" at bounding box center [248, 136] width 254 height 16
click at [121, 127] on input "b. Critical Path" at bounding box center [121, 123] width 0 height 5
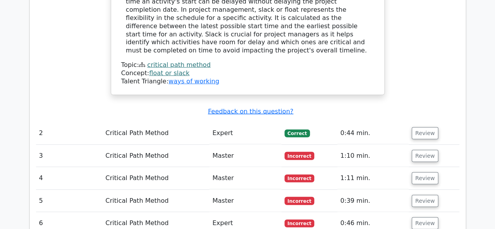
scroll to position [882, 0]
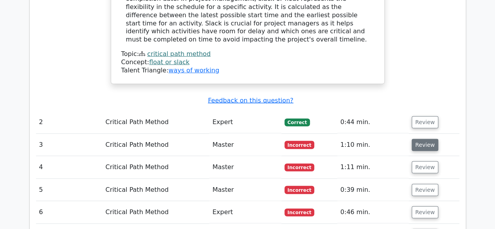
click at [429, 139] on button "Review" at bounding box center [425, 145] width 27 height 12
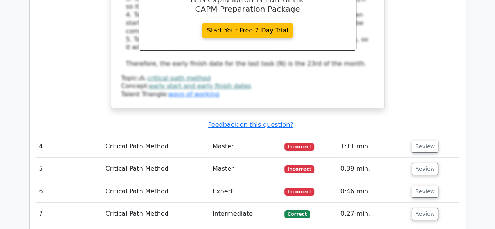
scroll to position [1267, 0]
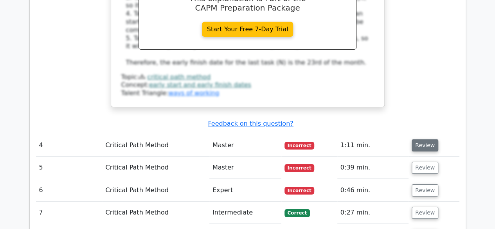
click at [429, 139] on button "Review" at bounding box center [425, 145] width 27 height 12
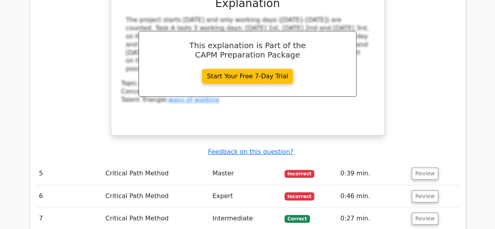
scroll to position [1596, 0]
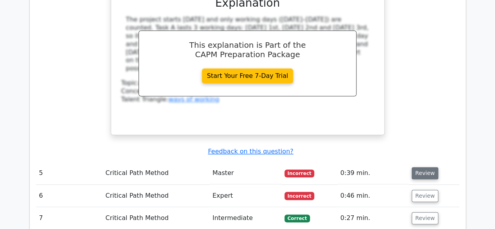
click at [425, 167] on button "Review" at bounding box center [425, 173] width 27 height 12
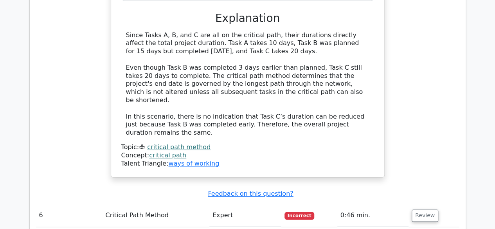
scroll to position [2023, 0]
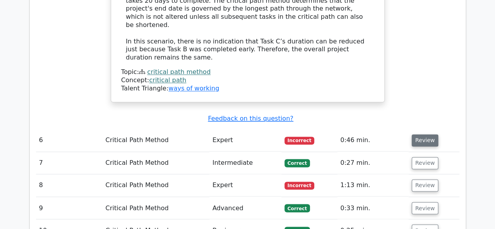
click at [424, 134] on button "Review" at bounding box center [425, 140] width 27 height 12
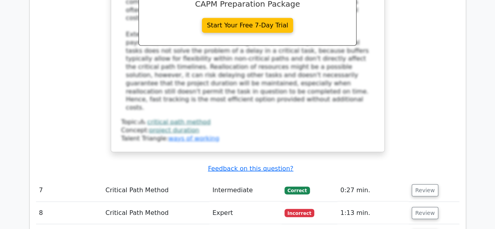
scroll to position [2404, 0]
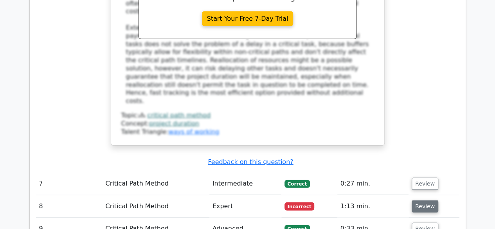
click at [427, 201] on button "Review" at bounding box center [425, 207] width 27 height 12
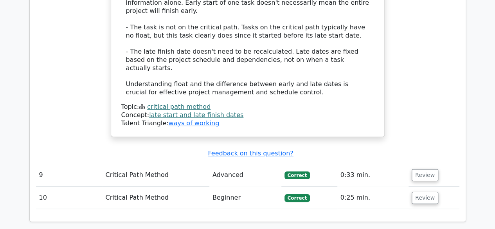
scroll to position [3175, 0]
